Goal: Check status: Check status

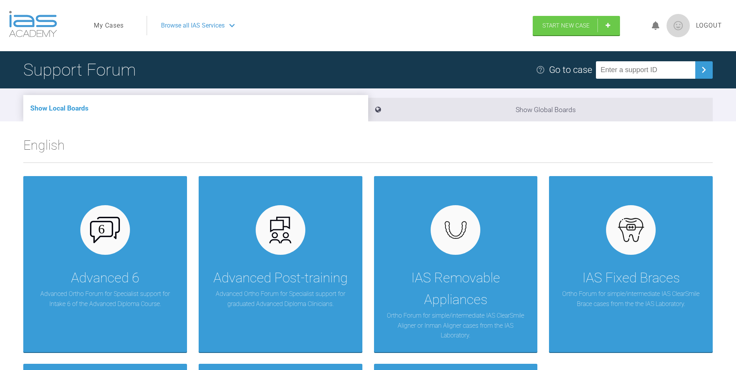
click at [116, 23] on link "My Cases" at bounding box center [109, 26] width 30 height 10
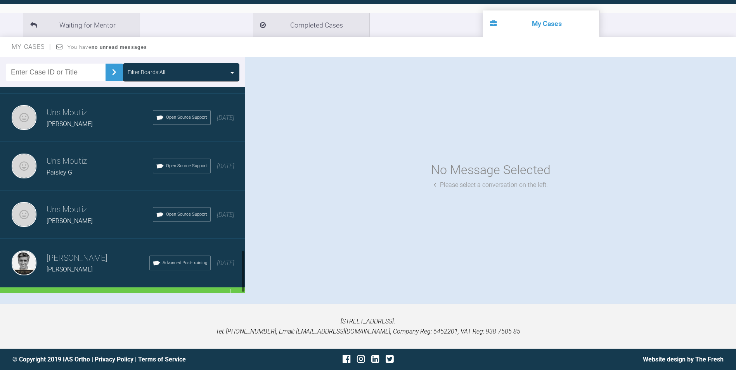
scroll to position [789, 0]
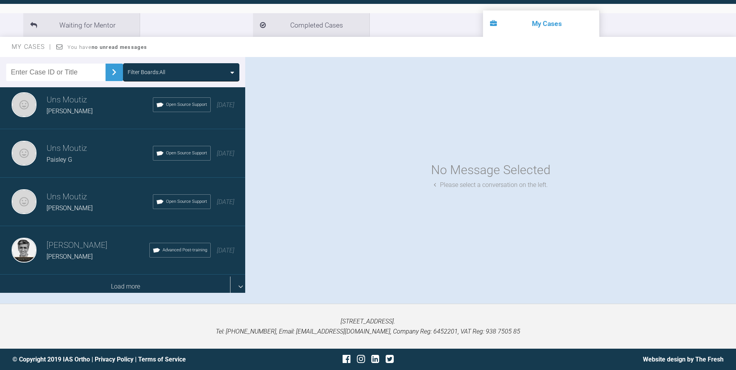
click at [232, 281] on div "Load more" at bounding box center [125, 287] width 251 height 24
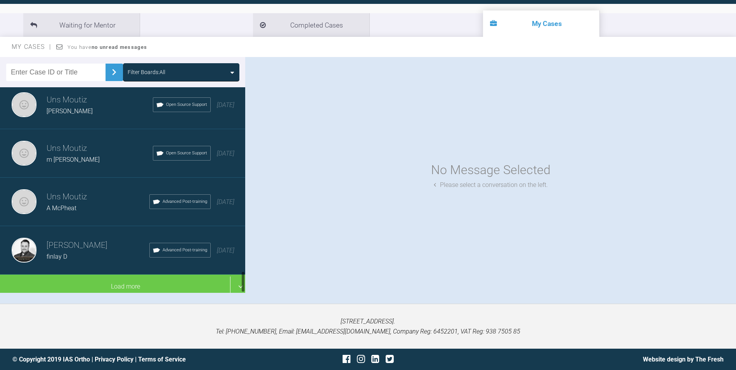
scroll to position [1759, 0]
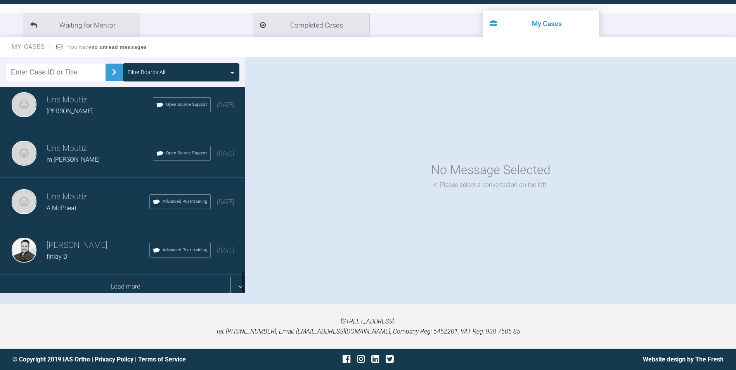
click at [237, 280] on div "Load more" at bounding box center [125, 287] width 251 height 24
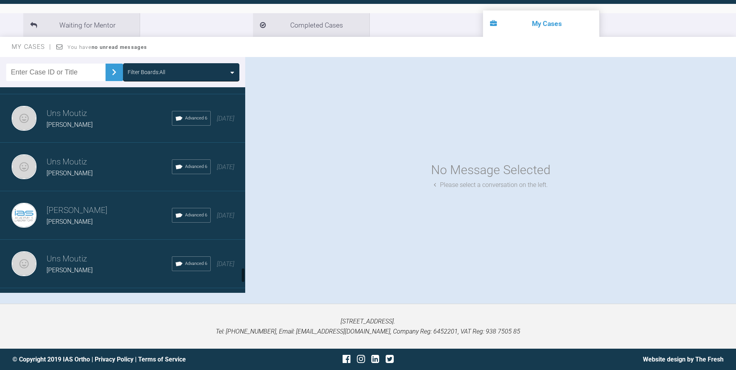
scroll to position [2457, 0]
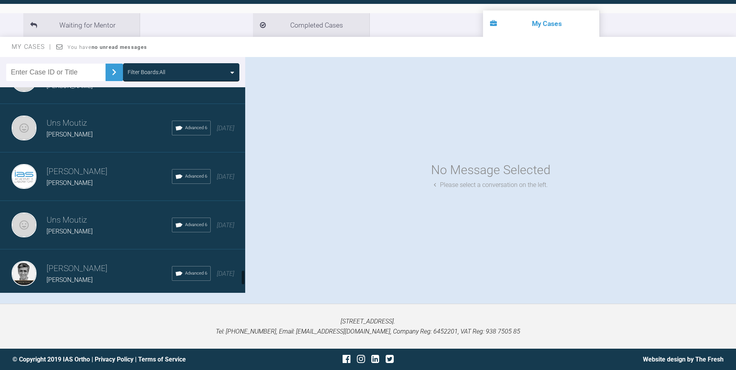
drag, startPoint x: 64, startPoint y: 122, endPoint x: 350, endPoint y: 122, distance: 286.0
click at [64, 122] on h3 "Uns Moutiz" at bounding box center [109, 123] width 125 height 13
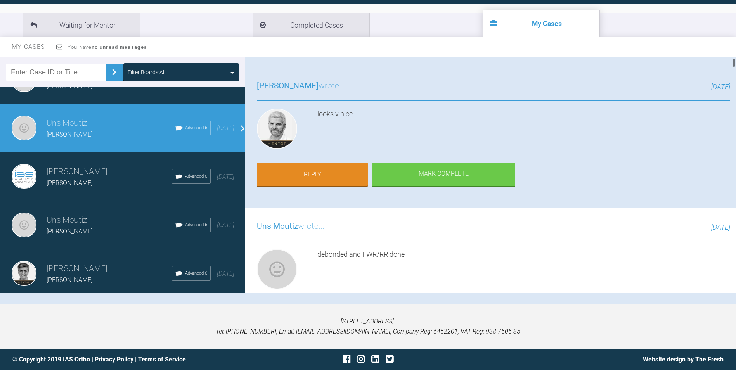
scroll to position [78, 0]
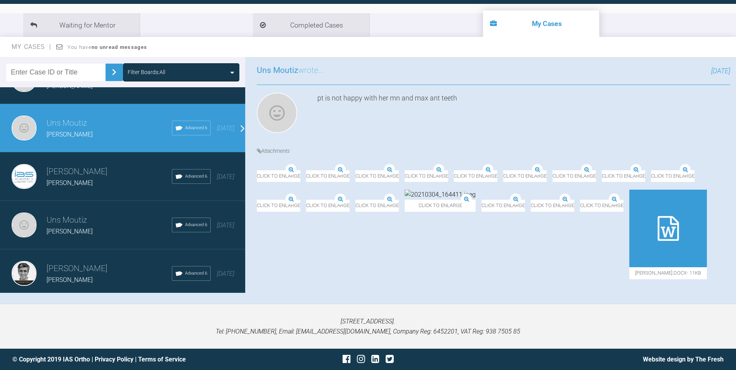
drag, startPoint x: 733, startPoint y: 62, endPoint x: 712, endPoint y: 361, distance: 299.2
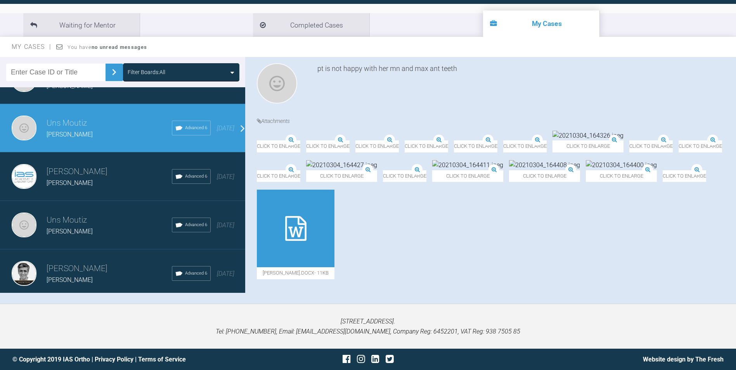
click at [724, 370] on html "My Cases Logout Browse all IAS Services Start New Case Logout Support Forum Bac…" at bounding box center [368, 144] width 736 height 451
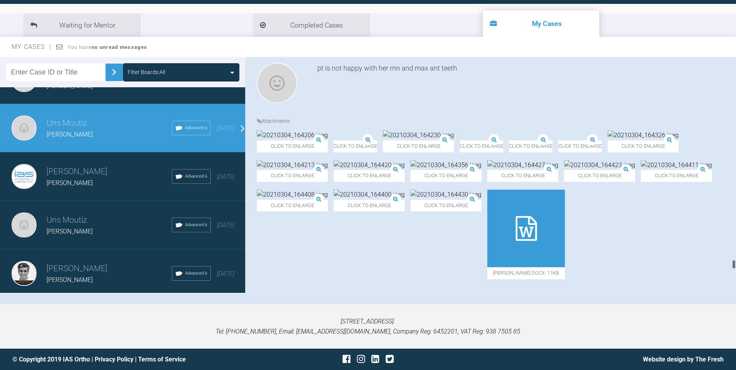
scroll to position [12150, 0]
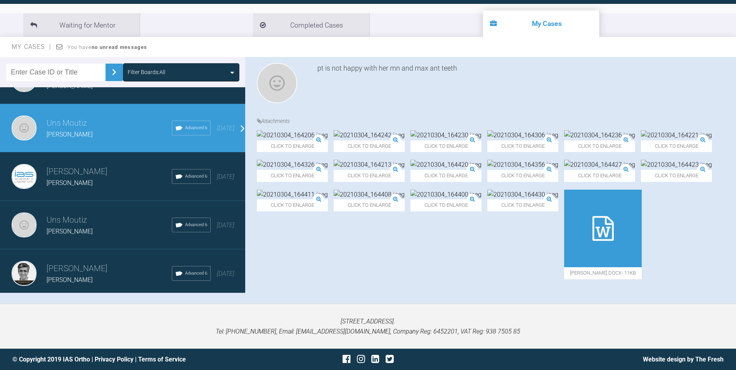
click at [83, 271] on h3 "[PERSON_NAME]" at bounding box center [109, 268] width 125 height 13
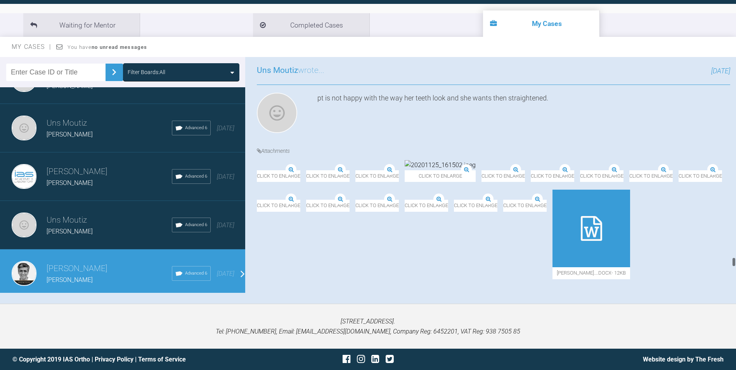
scroll to position [11591, 0]
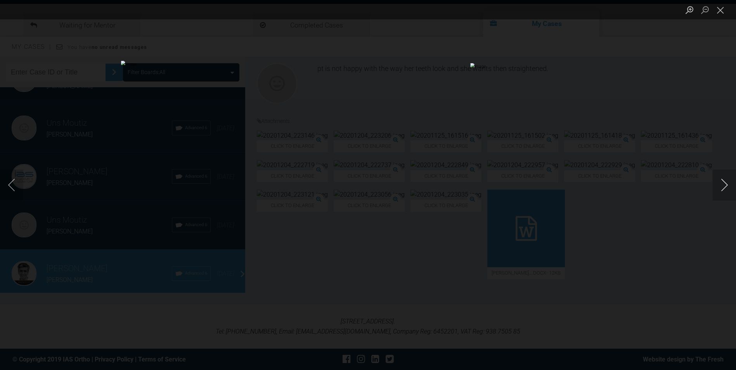
click at [723, 188] on button "Next image" at bounding box center [724, 185] width 23 height 31
click at [723, 187] on button "Next image" at bounding box center [724, 185] width 23 height 31
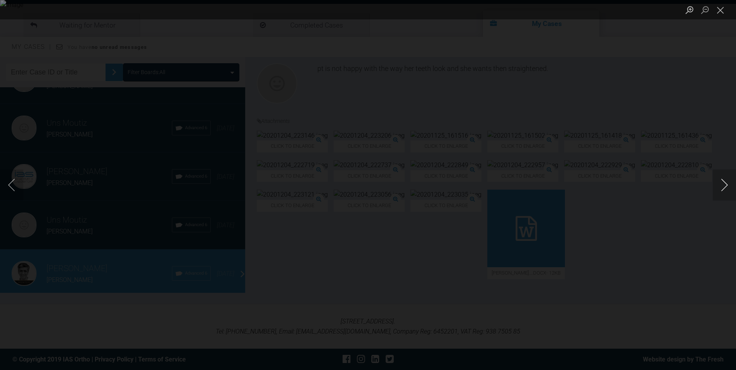
click at [725, 184] on button "Next image" at bounding box center [724, 185] width 23 height 31
click at [722, 187] on button "Next image" at bounding box center [724, 185] width 23 height 31
click at [721, 10] on button "Close lightbox" at bounding box center [721, 10] width 16 height 14
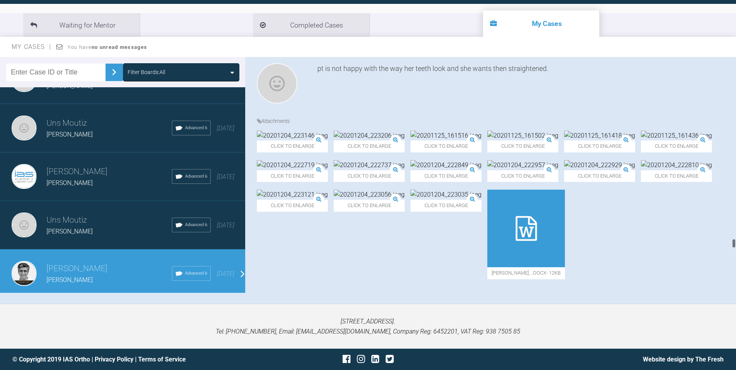
scroll to position [10505, 0]
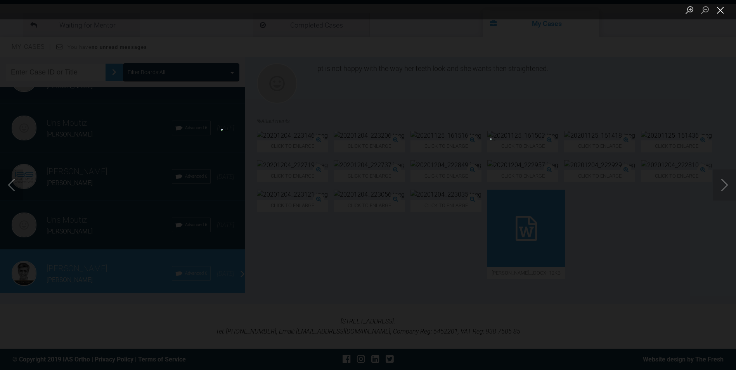
click at [718, 4] on button "Close lightbox" at bounding box center [721, 10] width 16 height 14
